Goal: Task Accomplishment & Management: Manage account settings

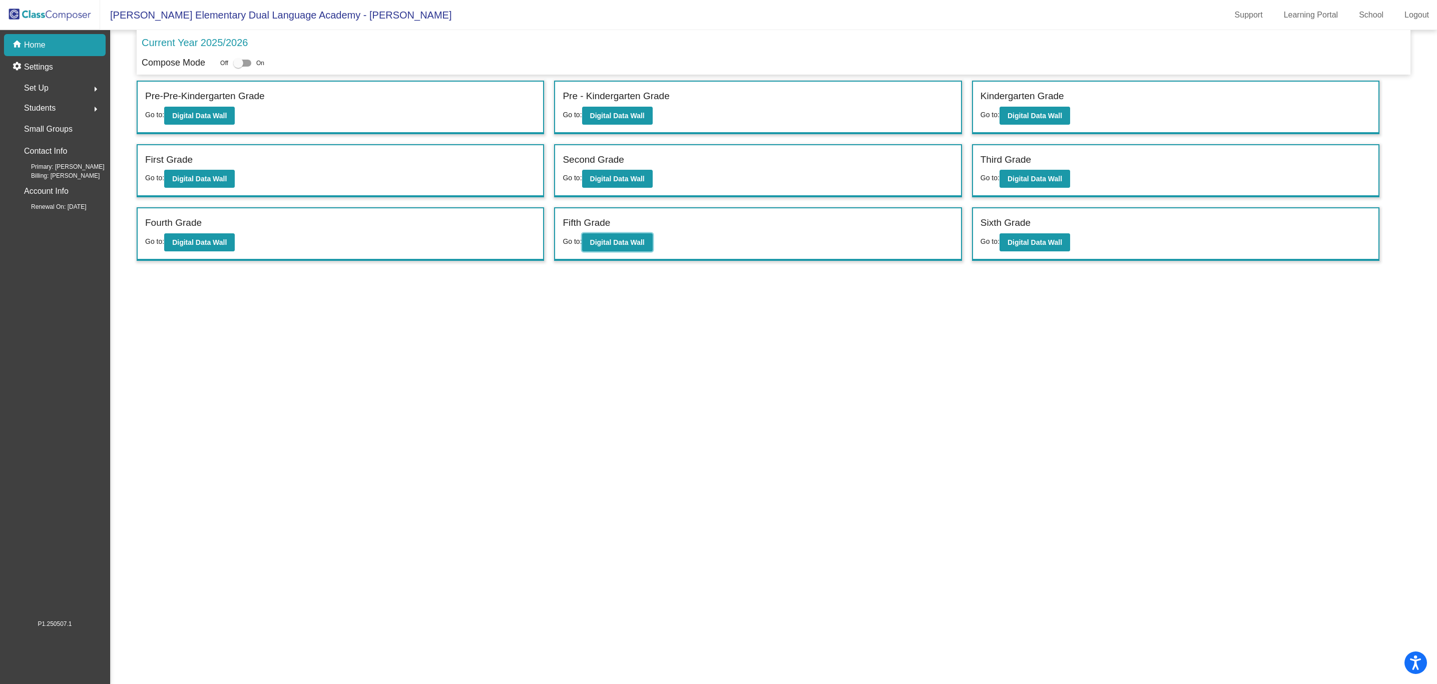
click at [626, 236] on button "Digital Data Wall" at bounding box center [617, 242] width 71 height 18
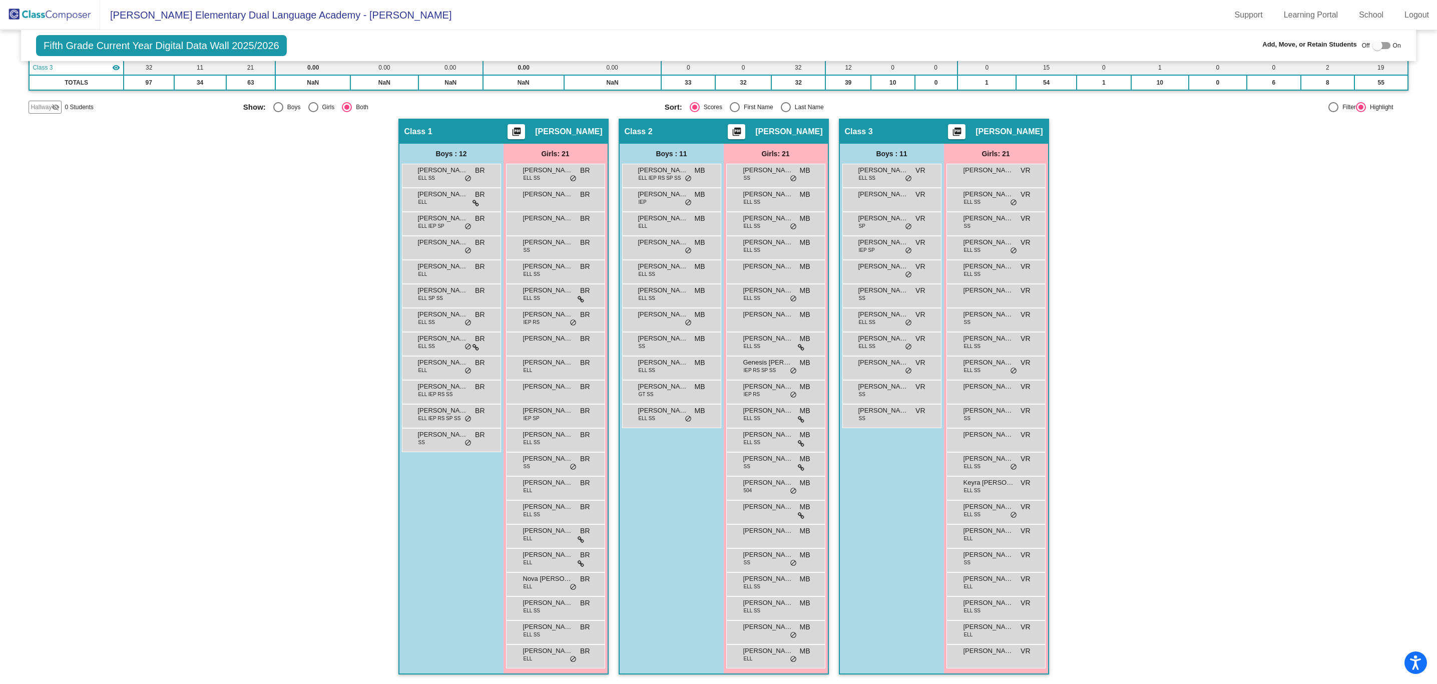
scroll to position [1, 0]
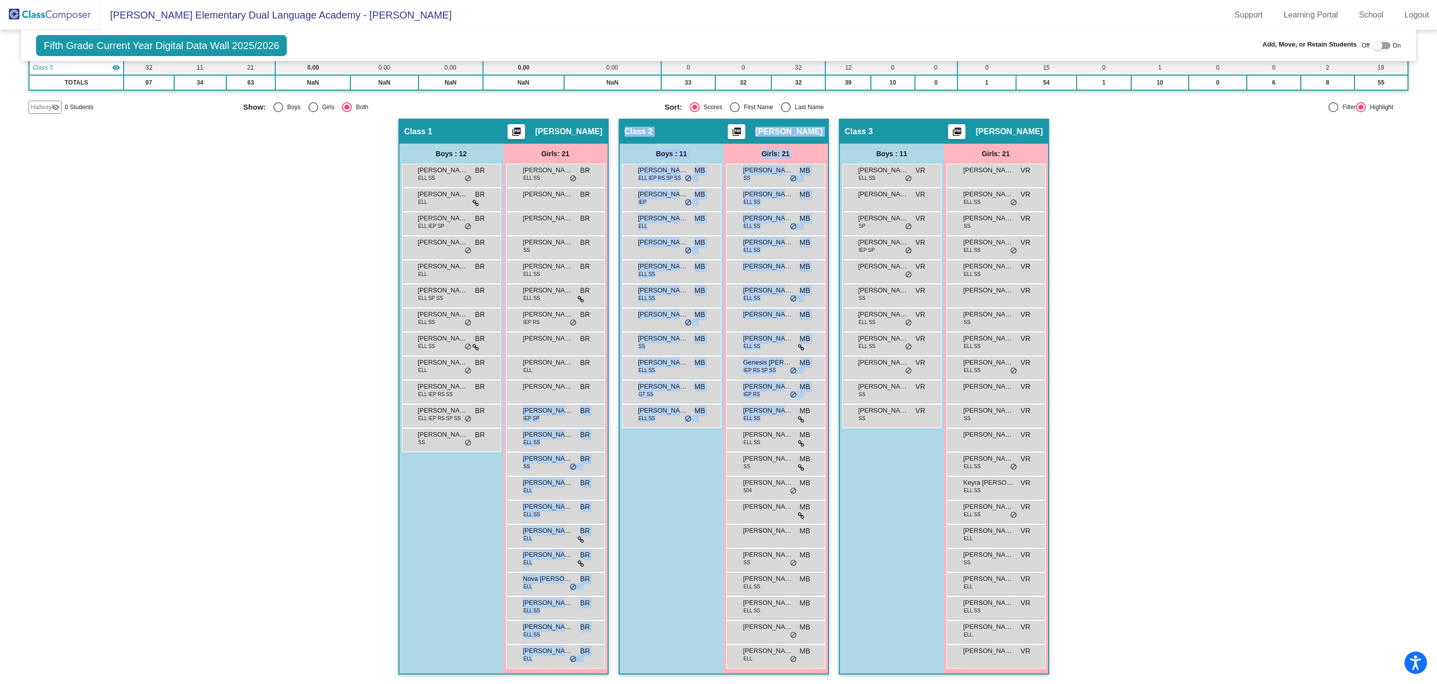
drag, startPoint x: 758, startPoint y: 419, endPoint x: 570, endPoint y: 426, distance: 188.8
click at [570, 426] on div "Hallway - Hallway Class picture_as_pdf Add Student First Name Last Name Student…" at bounding box center [718, 402] width 1379 height 566
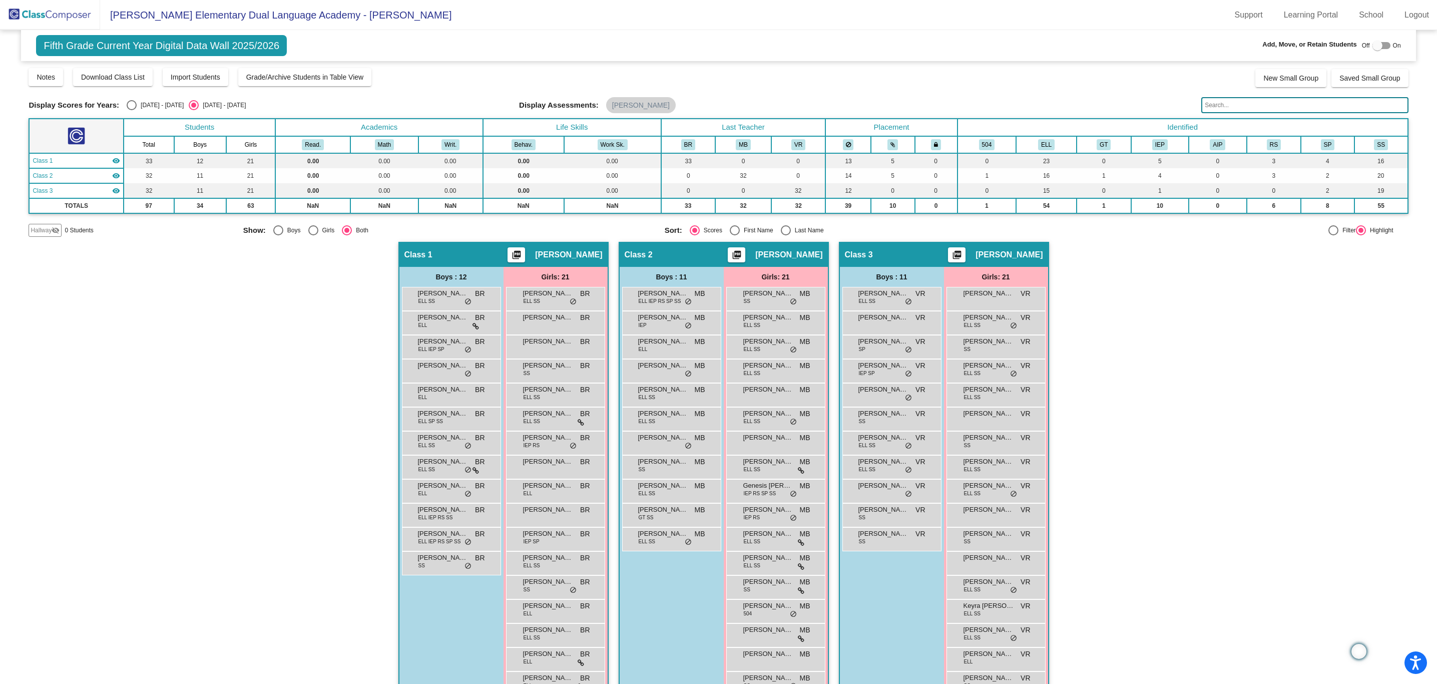
click at [1372, 47] on div at bounding box center [1377, 46] width 10 height 10
checkbox input "true"
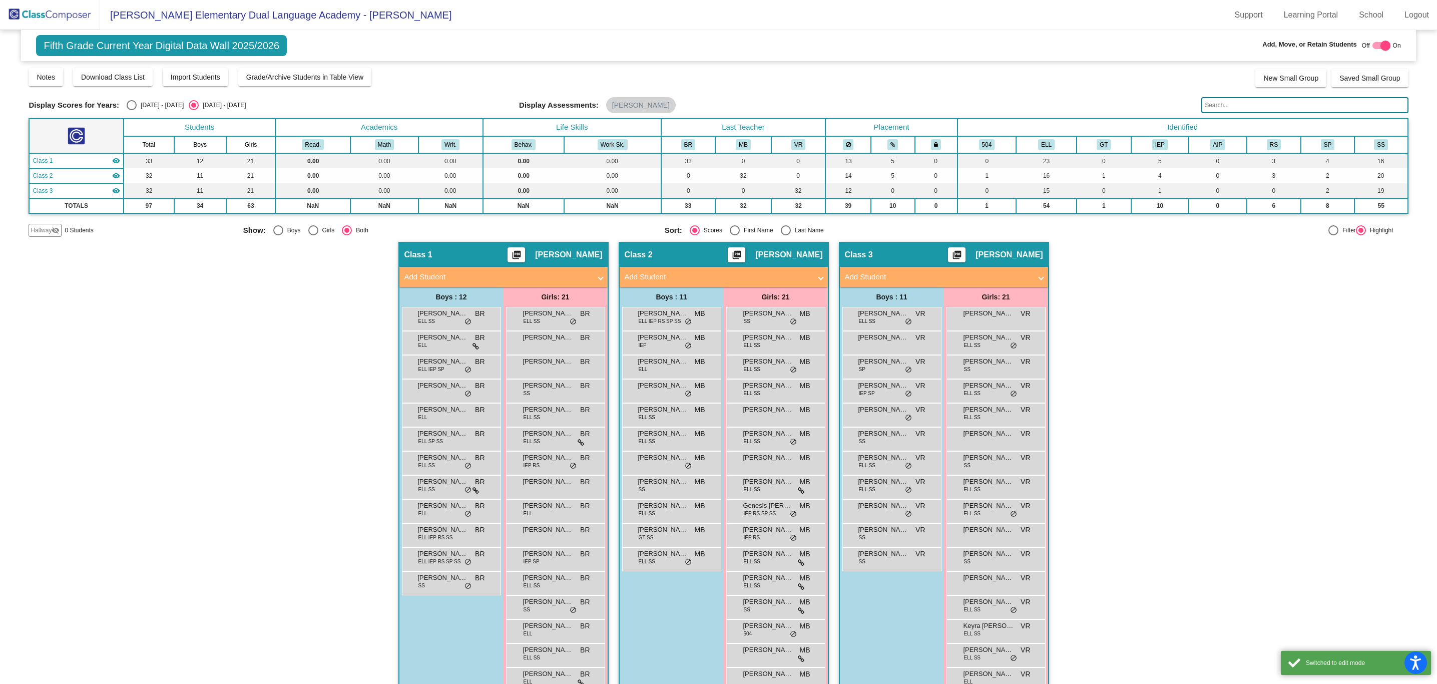
scroll to position [143, 0]
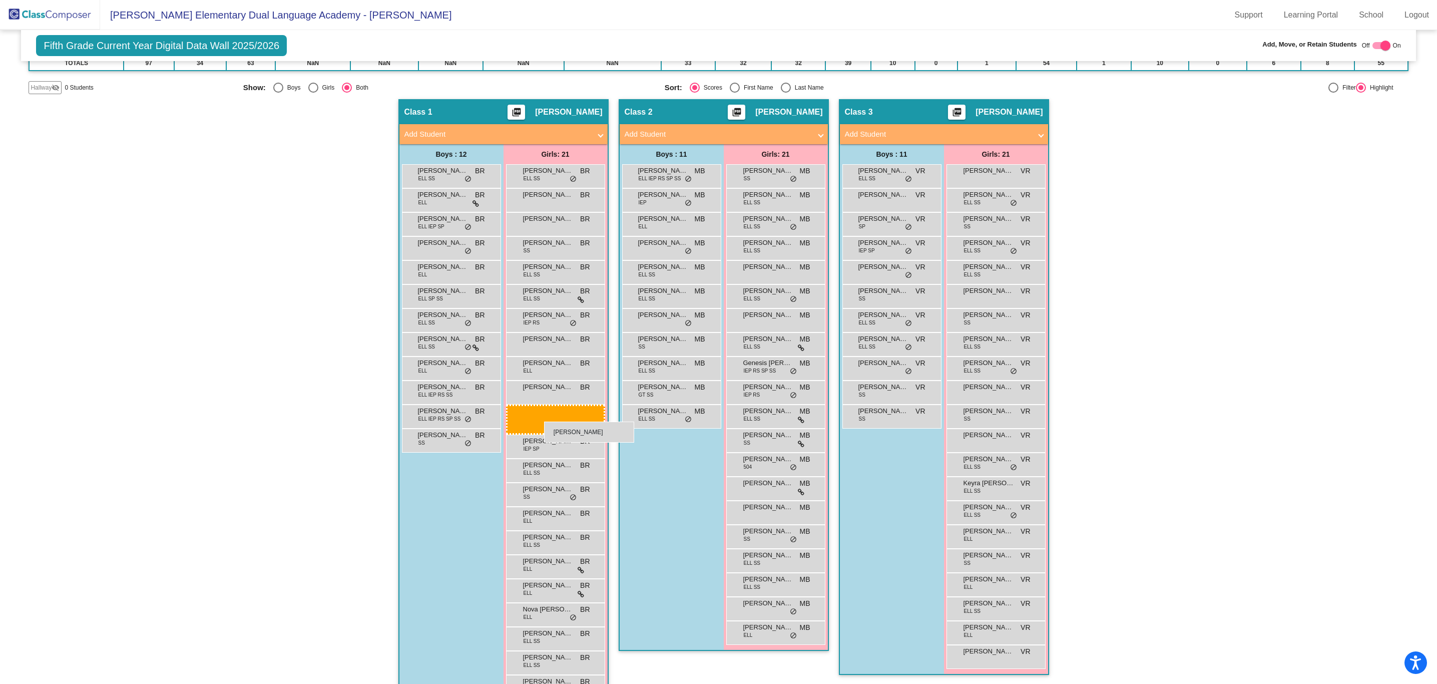
drag, startPoint x: 777, startPoint y: 419, endPoint x: 544, endPoint y: 421, distance: 232.8
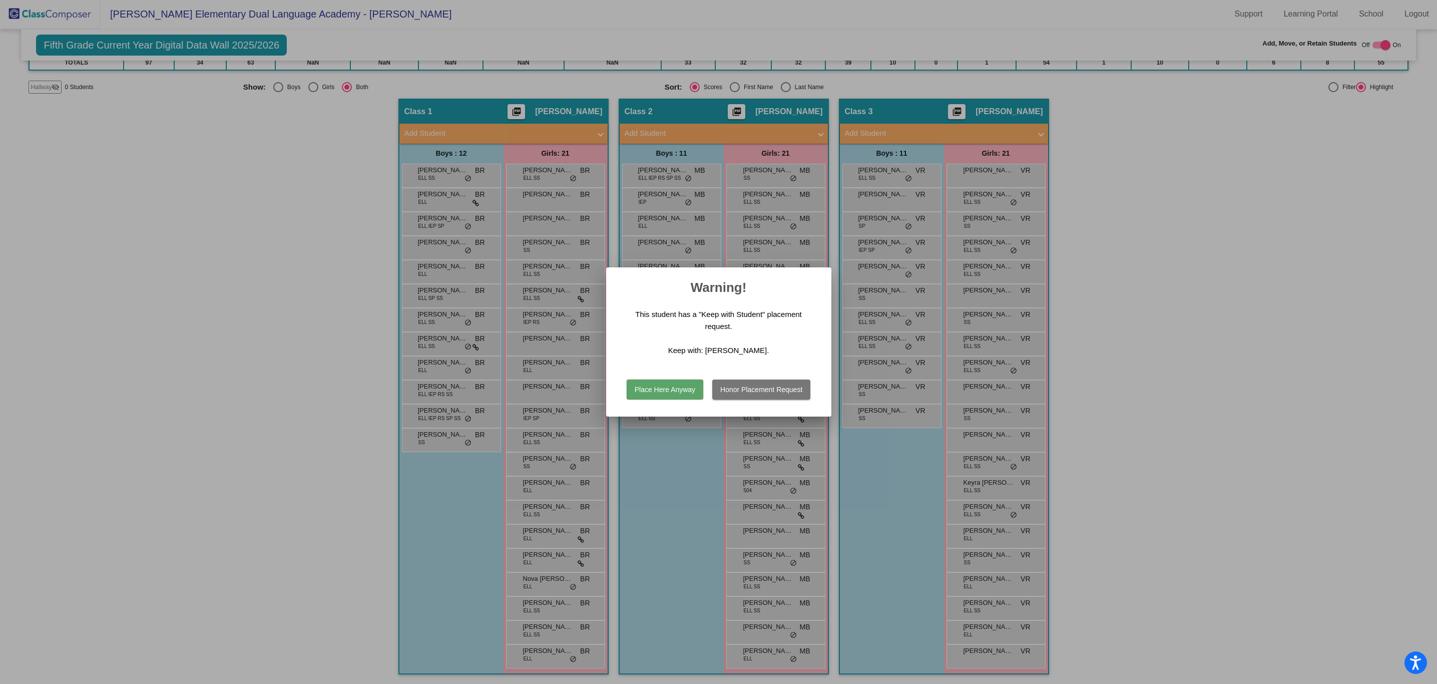
click at [662, 392] on button "Place Here Anyway" at bounding box center [665, 389] width 77 height 20
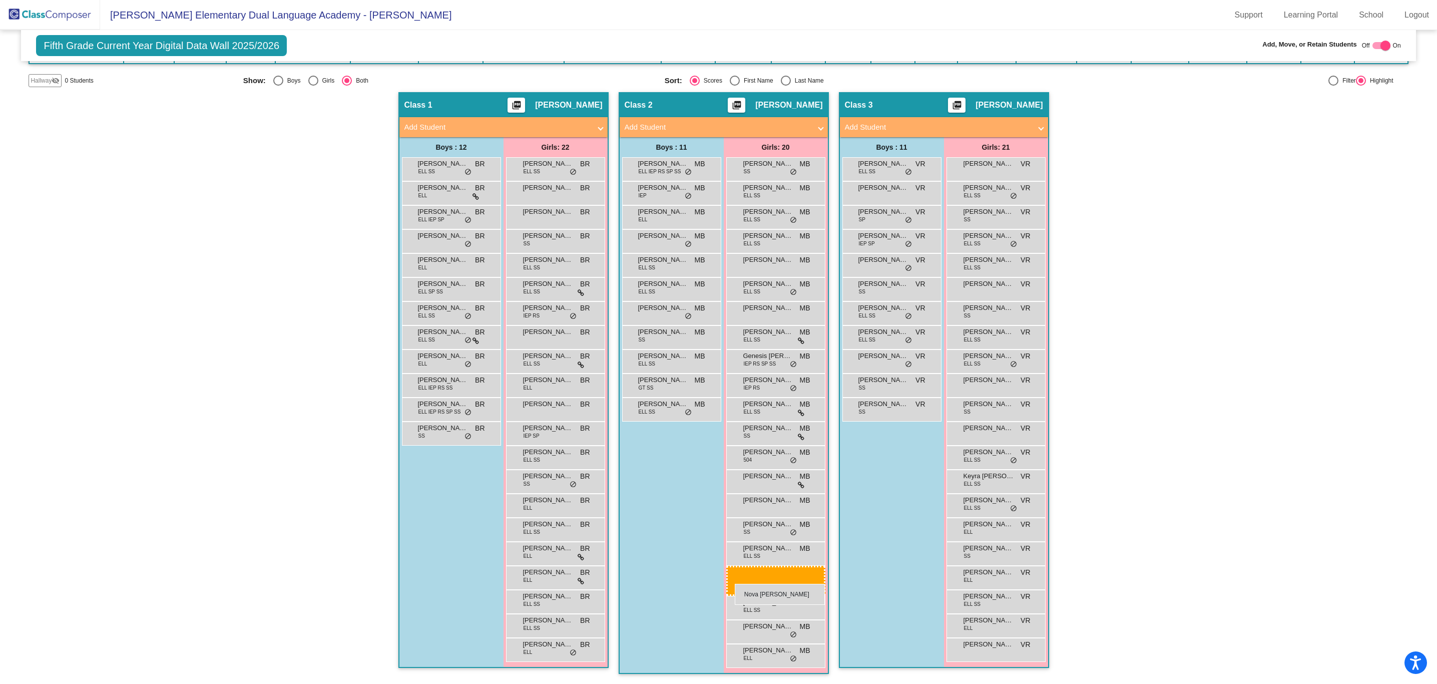
scroll to position [149, 0]
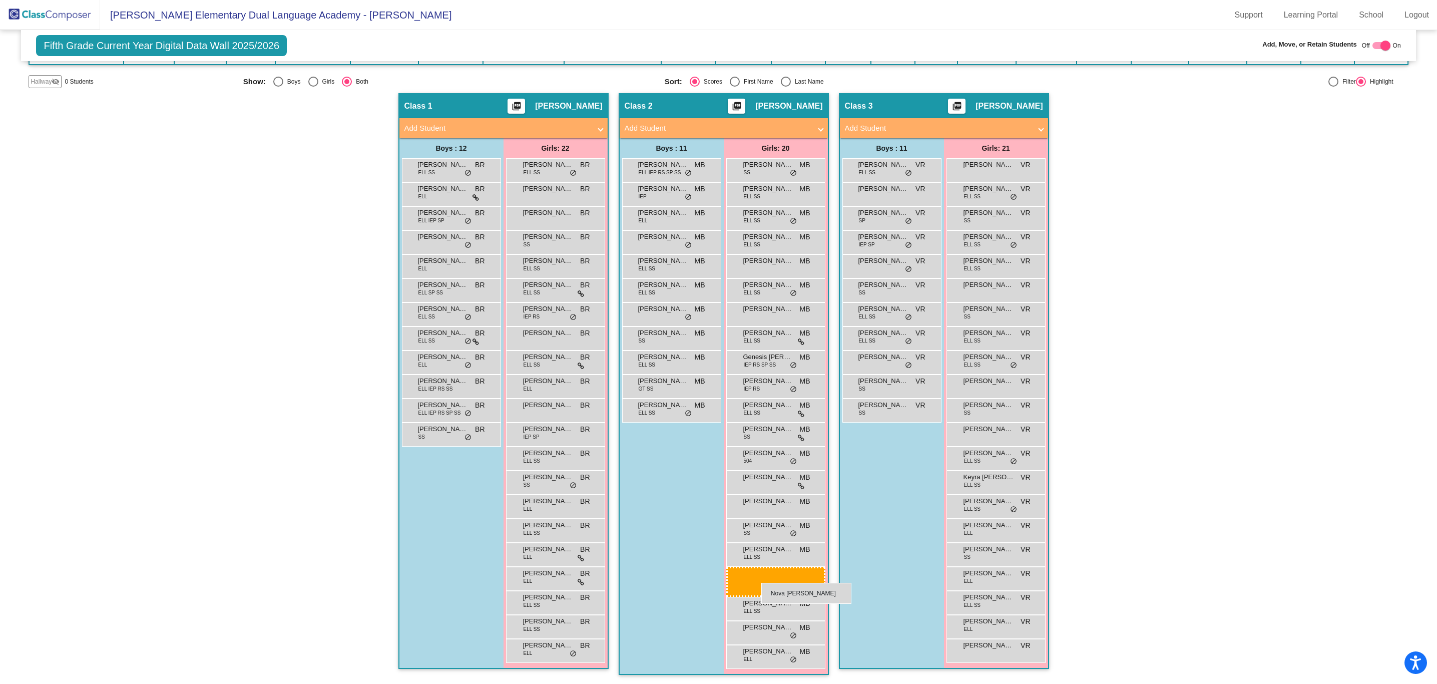
drag, startPoint x: 539, startPoint y: 582, endPoint x: 761, endPoint y: 583, distance: 222.2
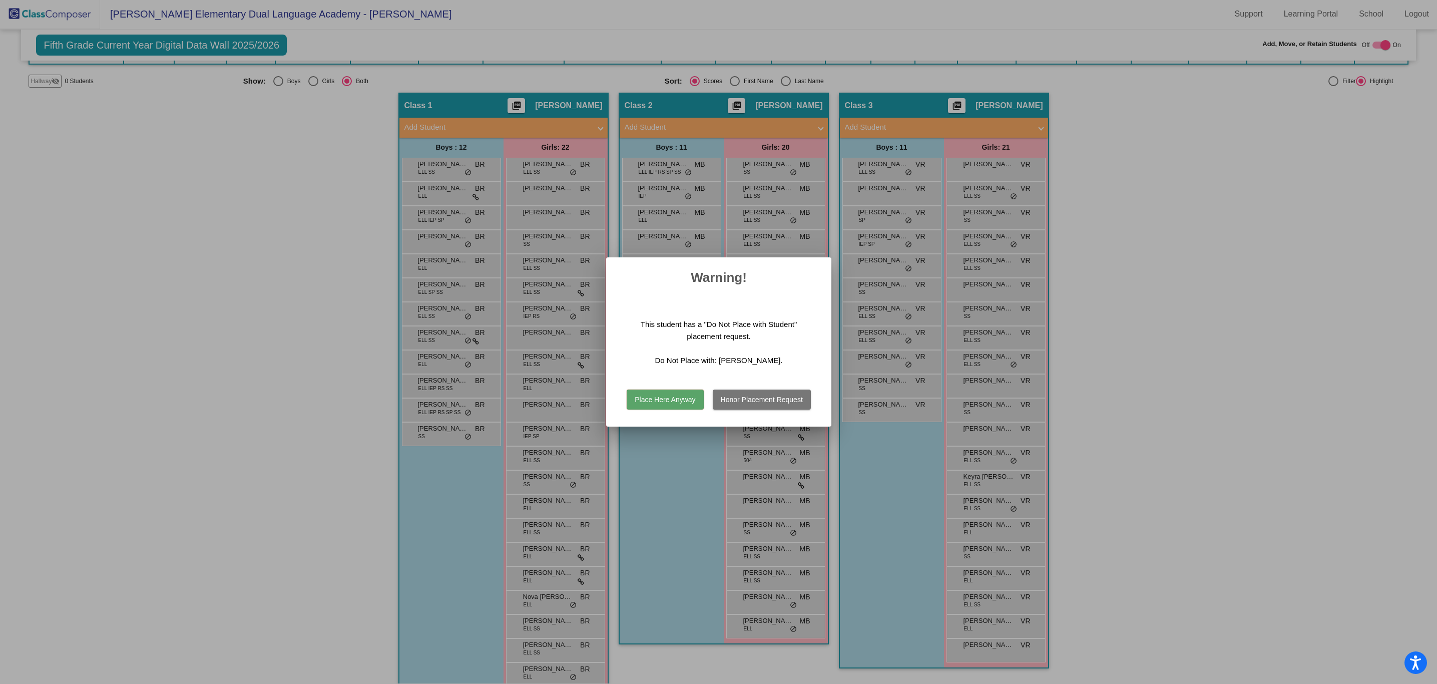
scroll to position [167, 0]
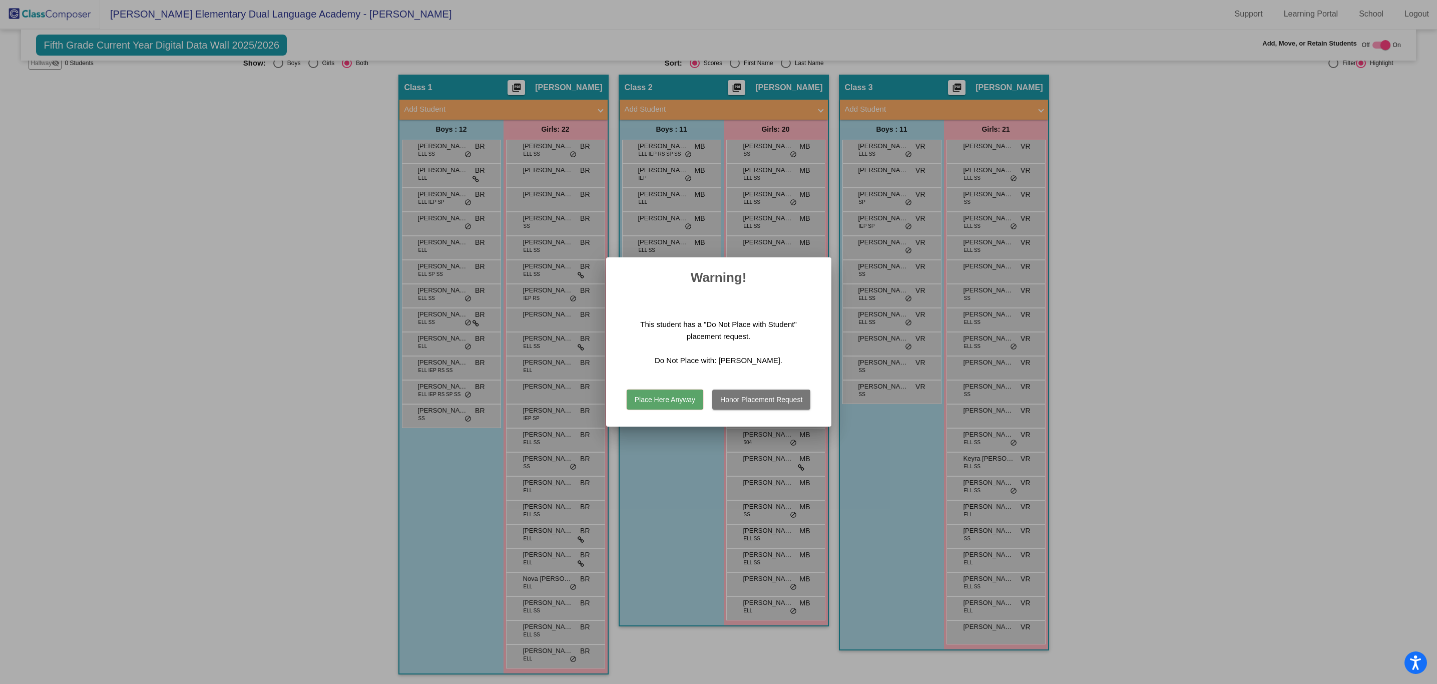
click at [681, 401] on button "Place Here Anyway" at bounding box center [665, 399] width 77 height 20
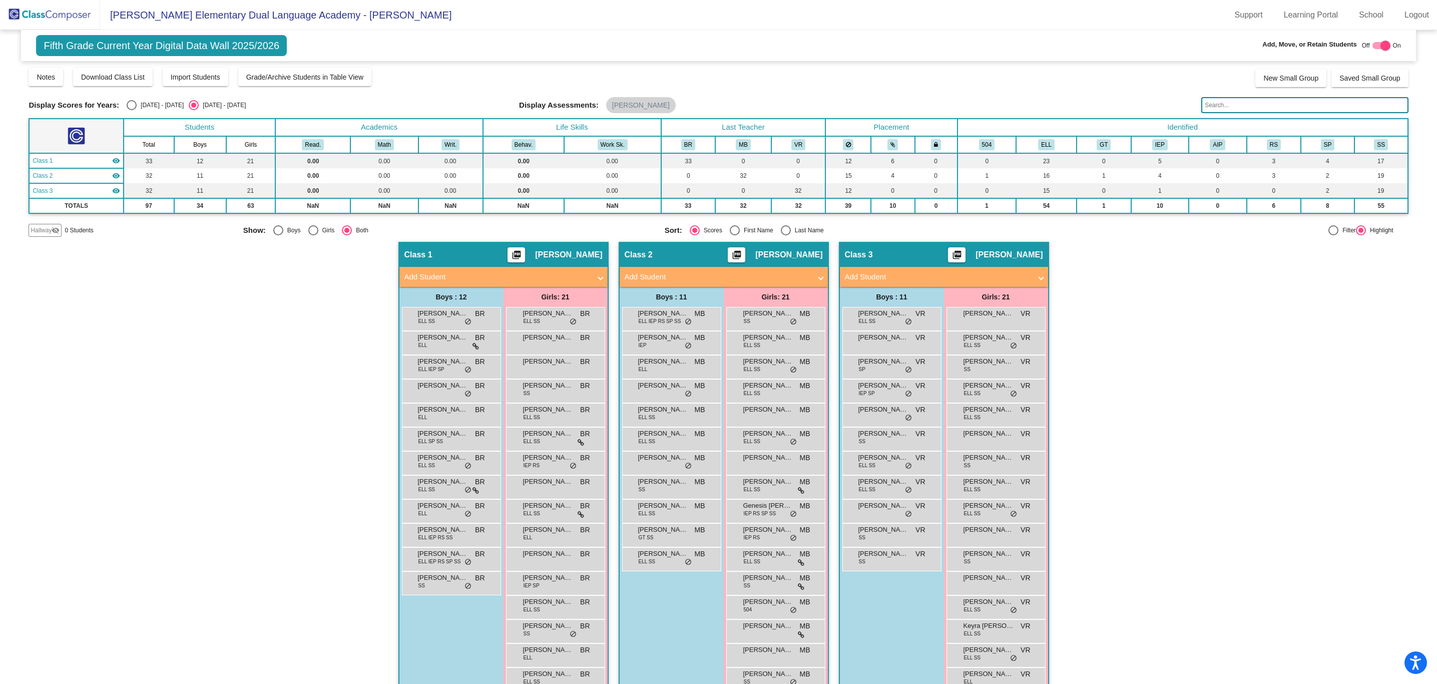
scroll to position [0, 0]
click at [173, 19] on span "[PERSON_NAME] Elementary Dual Language Academy - [PERSON_NAME]" at bounding box center [276, 15] width 352 height 16
click at [77, 12] on img at bounding box center [50, 15] width 100 height 30
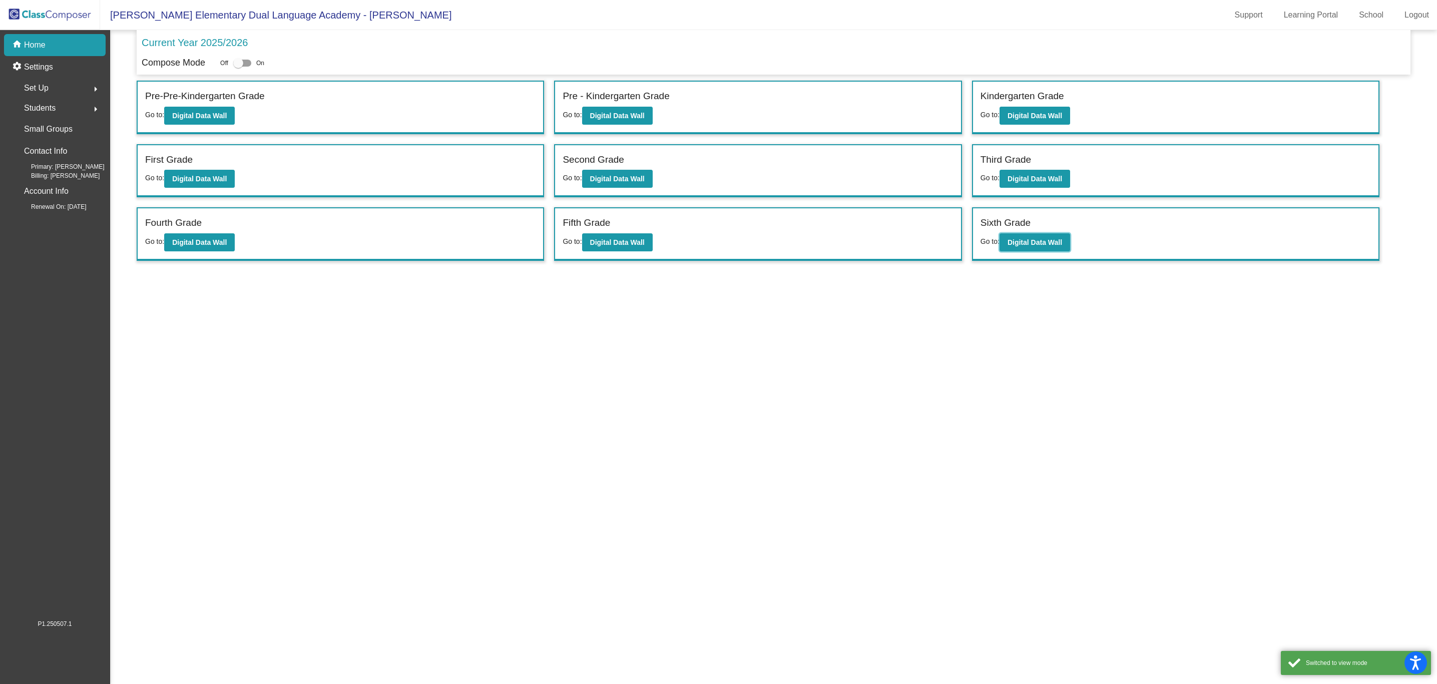
click at [1044, 244] on b "Digital Data Wall" at bounding box center [1035, 242] width 55 height 8
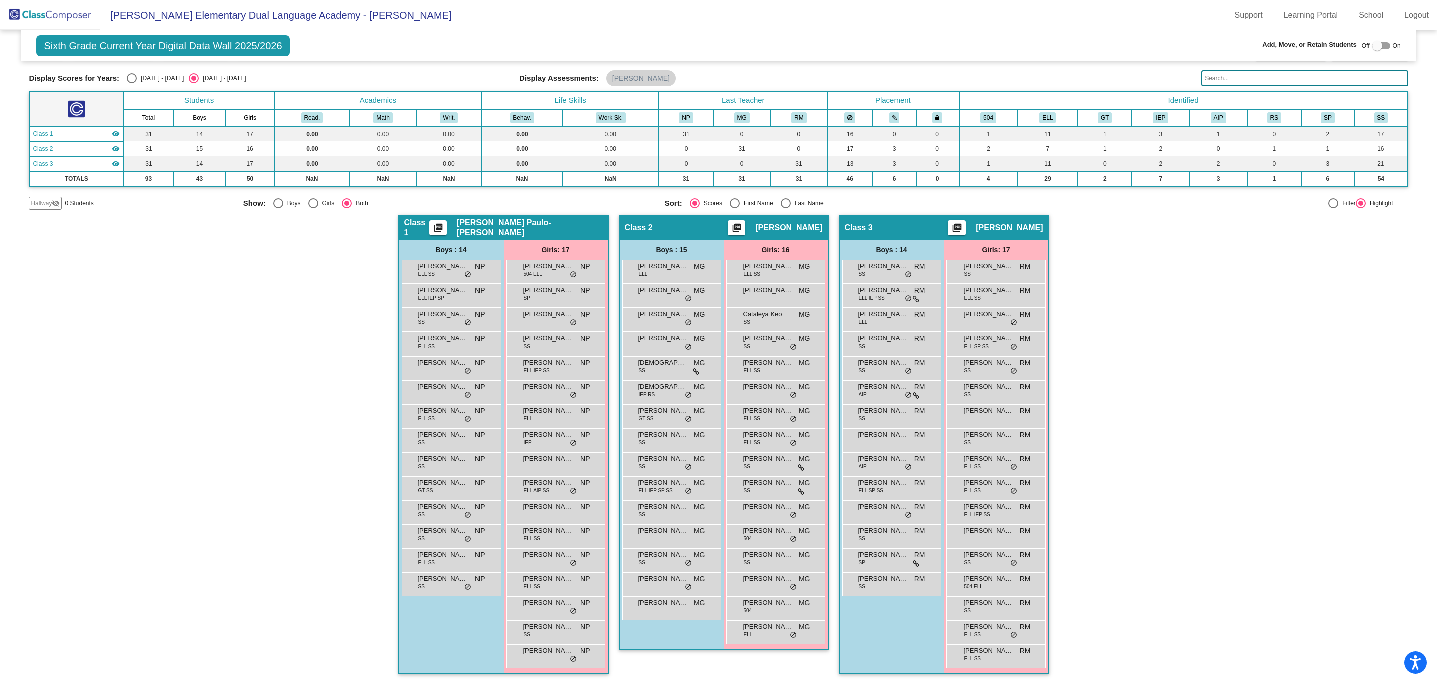
scroll to position [1, 0]
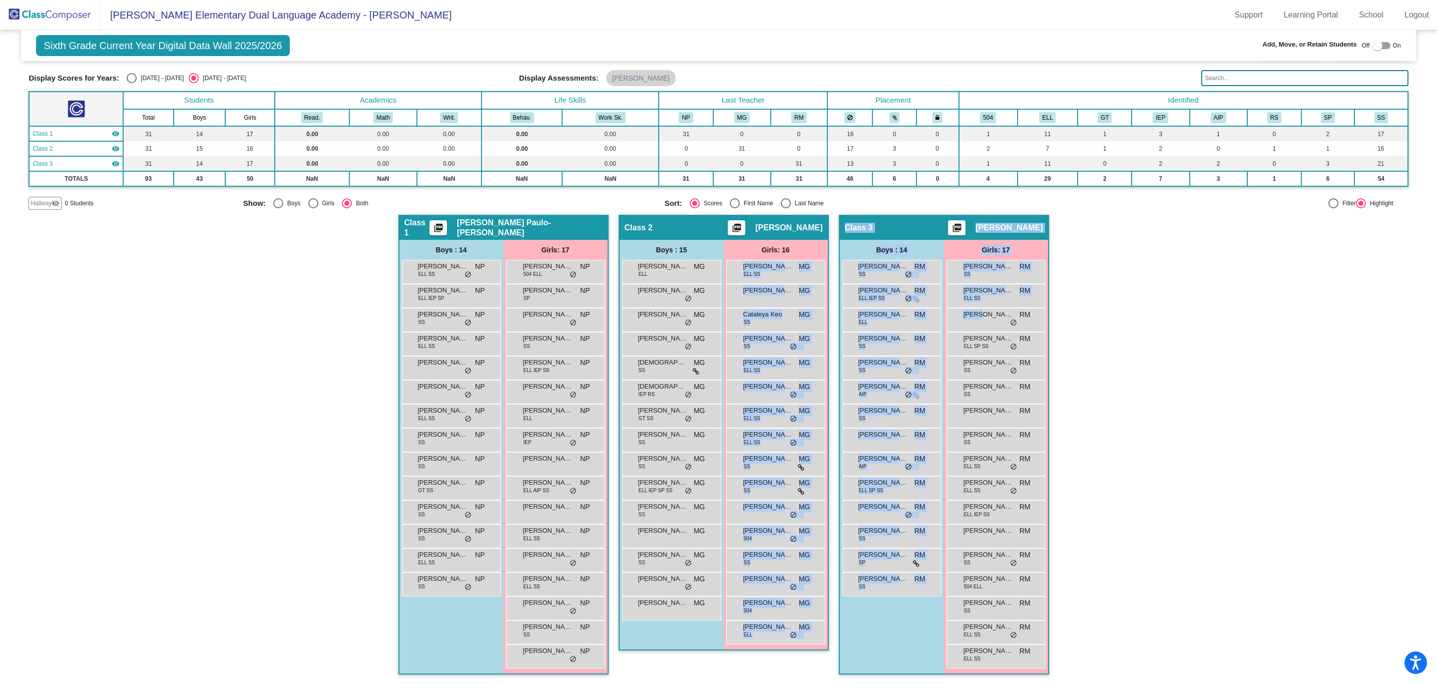
drag, startPoint x: 788, startPoint y: 272, endPoint x: 875, endPoint y: 280, distance: 87.5
click at [968, 312] on div "Hallway - Hallway Class picture_as_pdf Add Student First Name Last Name Student…" at bounding box center [718, 449] width 1379 height 469
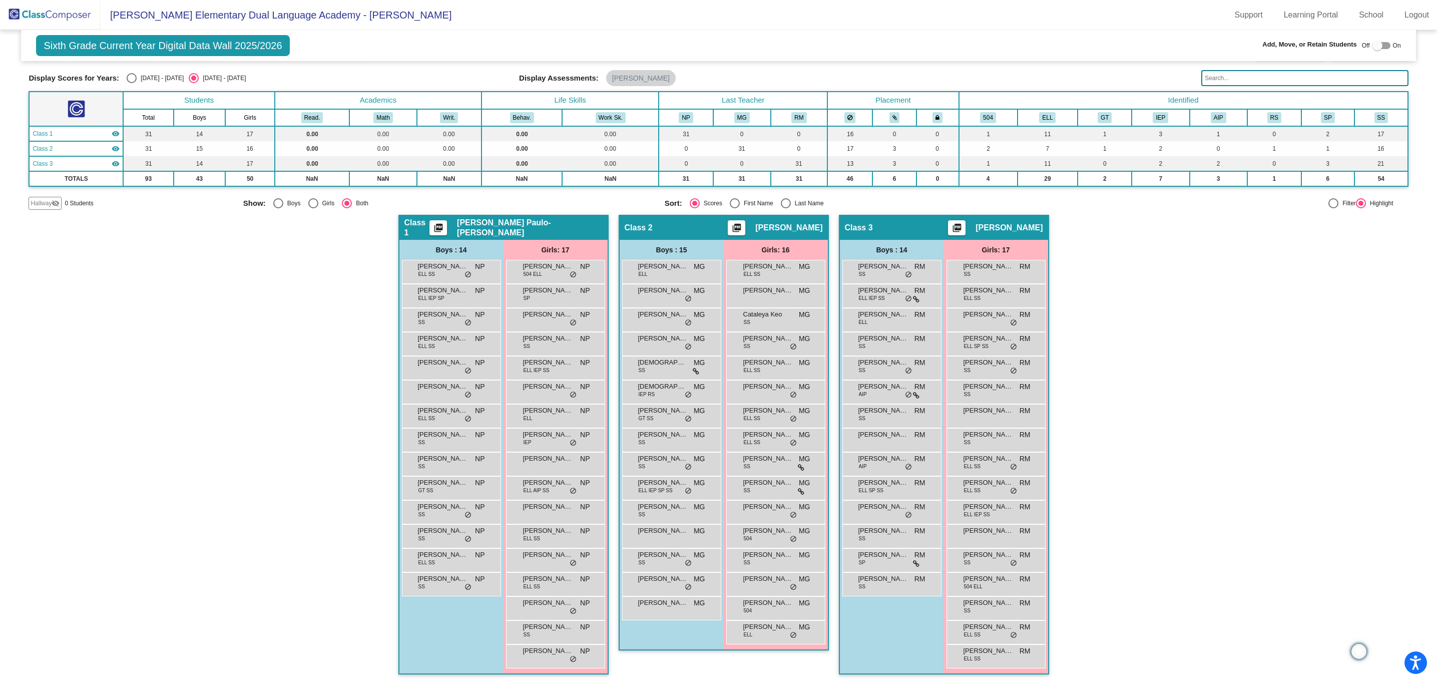
drag, startPoint x: 1276, startPoint y: 362, endPoint x: 1275, endPoint y: 356, distance: 5.7
click at [1275, 360] on div "Hallway - Hallway Class picture_as_pdf Add Student First Name Last Name Student…" at bounding box center [718, 449] width 1379 height 469
click at [1377, 44] on div at bounding box center [1377, 46] width 10 height 10
checkbox input "true"
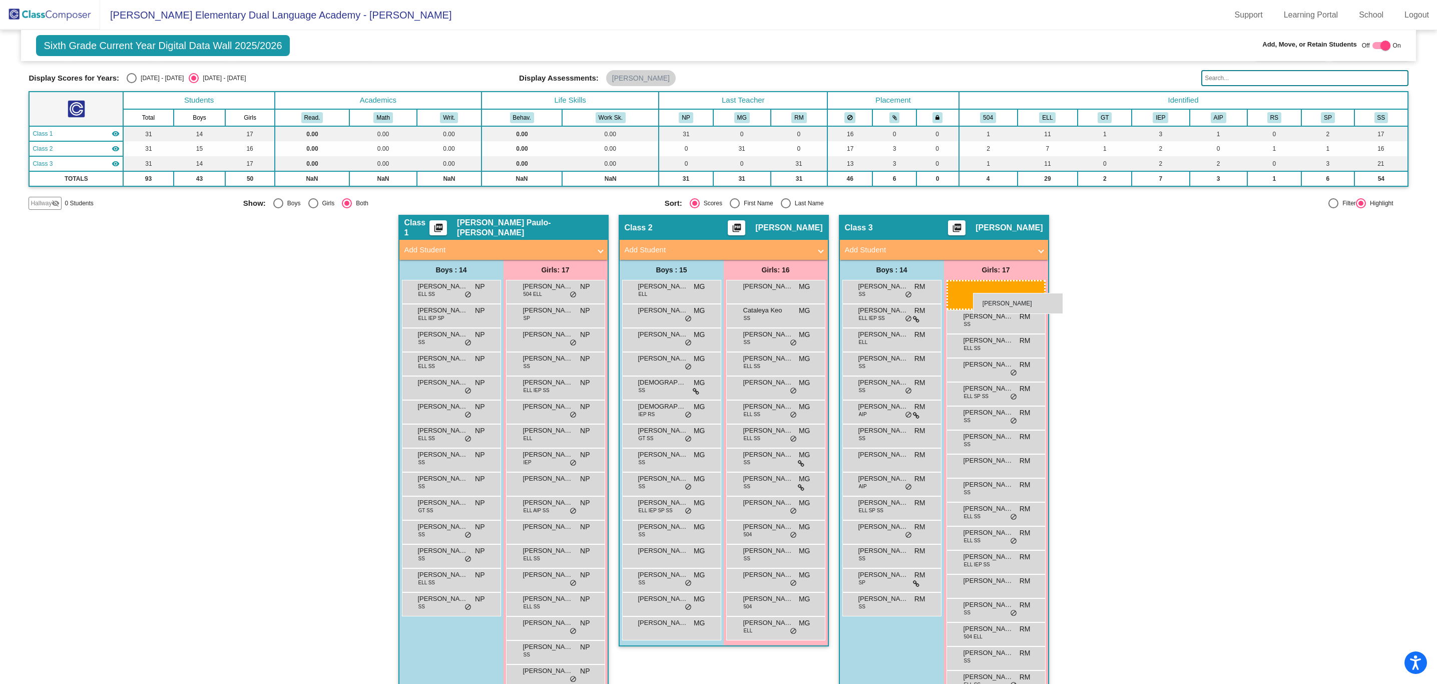
drag, startPoint x: 782, startPoint y: 294, endPoint x: 973, endPoint y: 293, distance: 190.7
